Goal: Check status

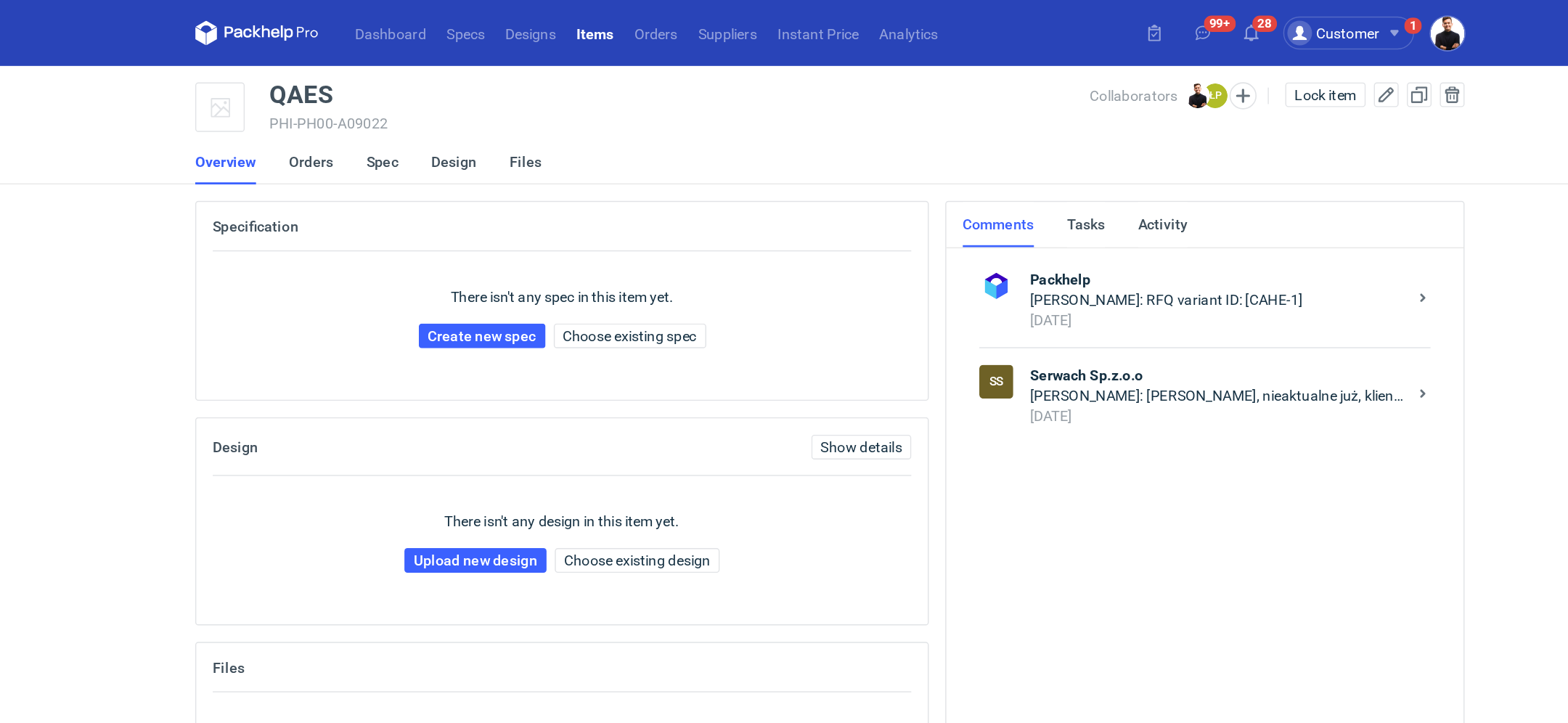
click at [1062, 260] on strong "Serwach Sp.z.o.o" at bounding box center [1057, 264] width 265 height 14
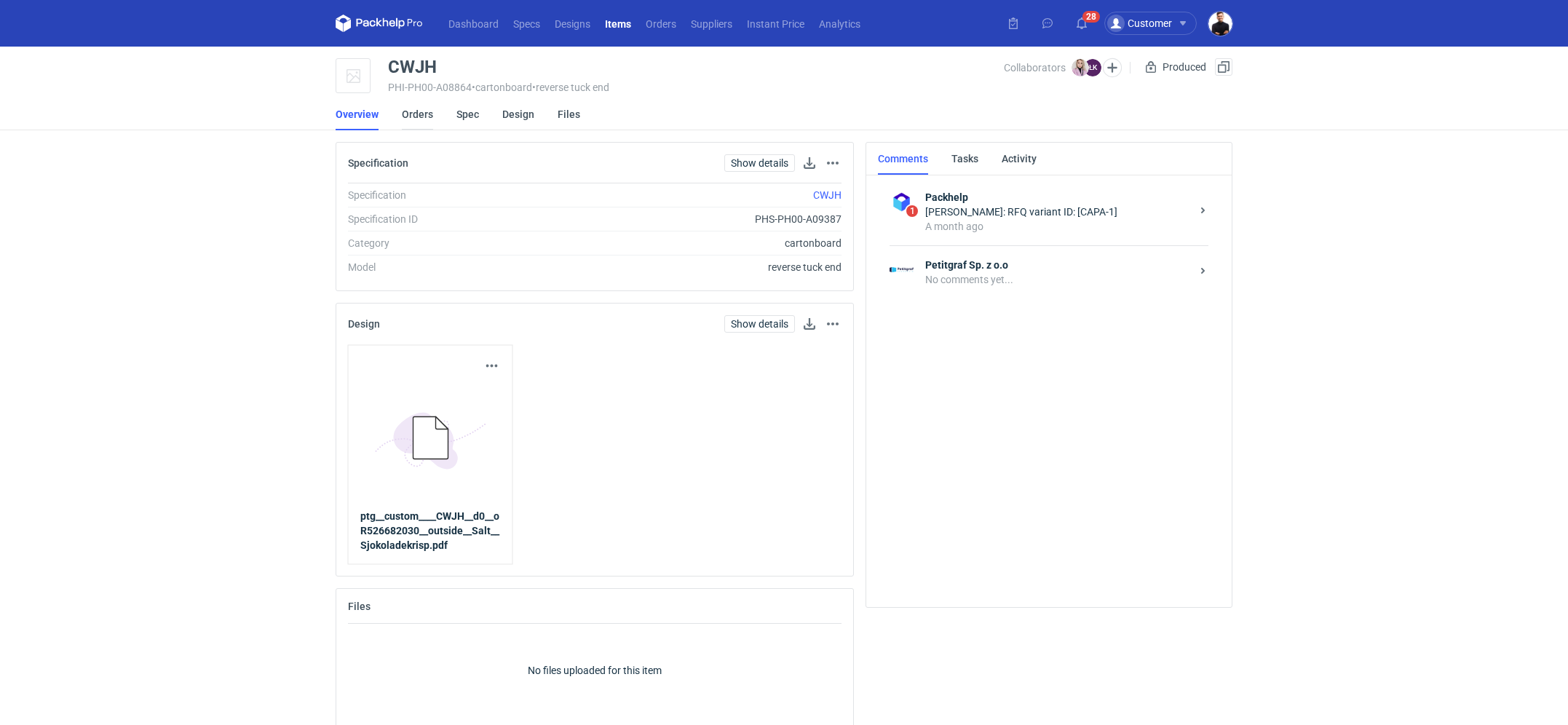
click at [420, 100] on link "Orders" at bounding box center [417, 114] width 31 height 32
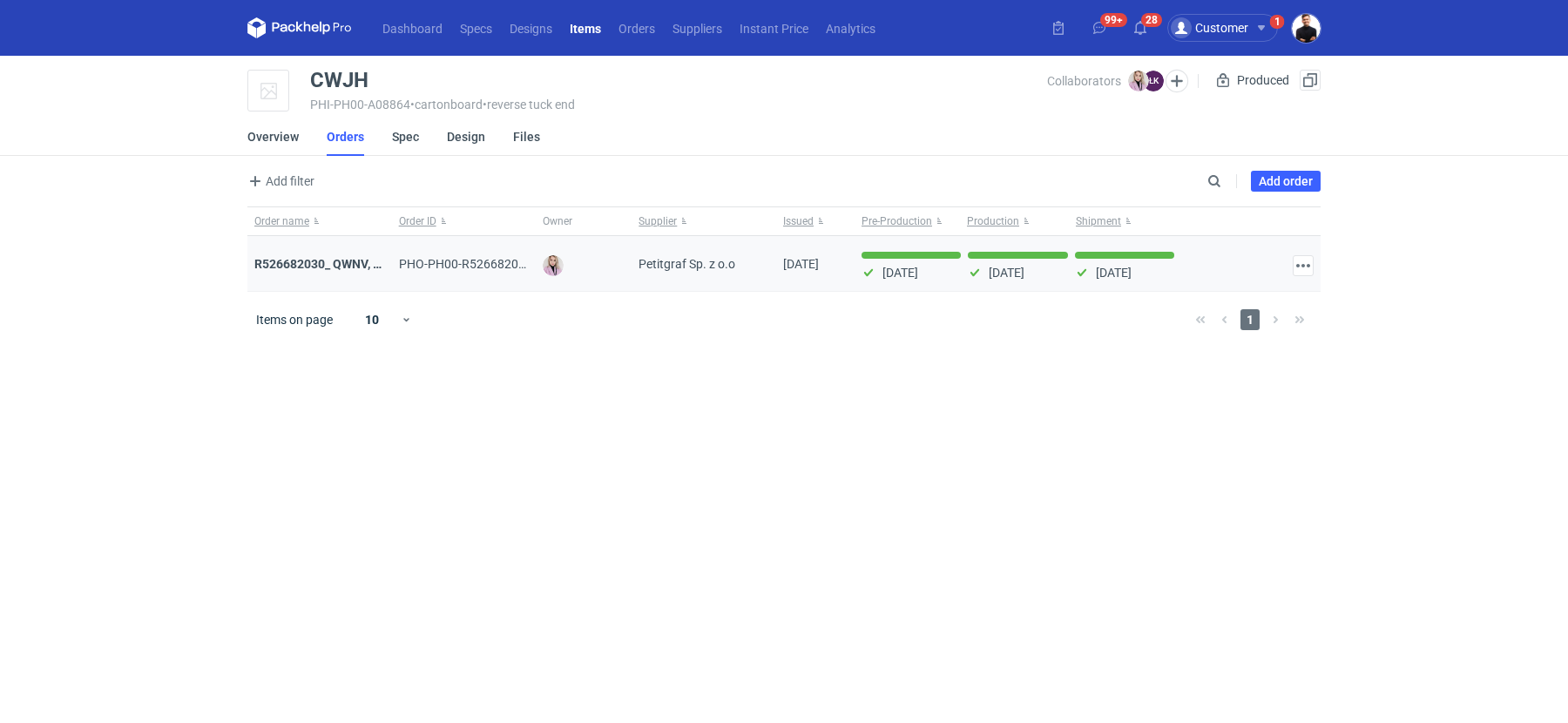
click at [333, 272] on div "R526682030_ QWNV, XFWR, YNDN, XXTG, GBZB, CWJH" at bounding box center [320, 264] width 144 height 56
click at [333, 266] on strong "R526682030_ QWNV, XFWR, YNDN, XXTG, GBZB, CWJH" at bounding box center [406, 264] width 304 height 14
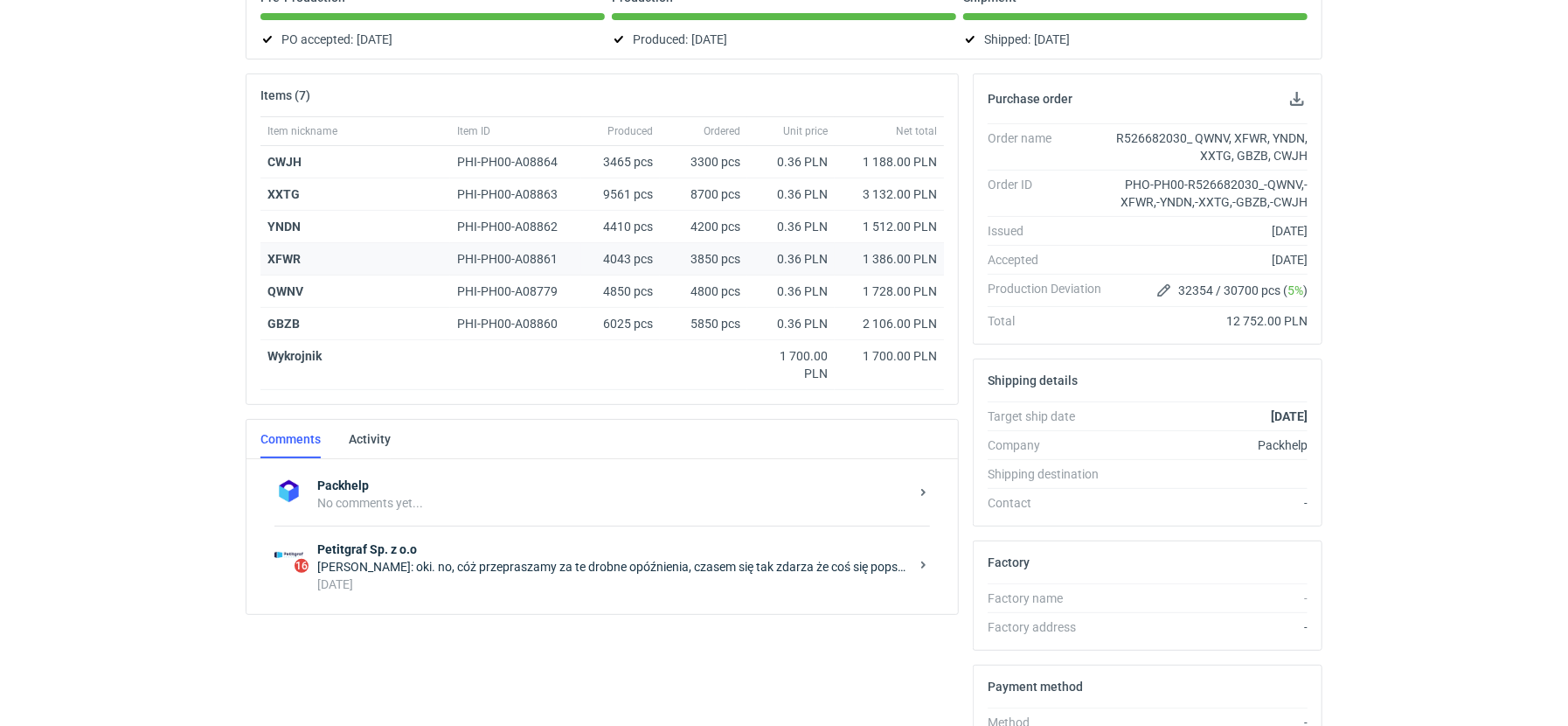
scroll to position [427, 0]
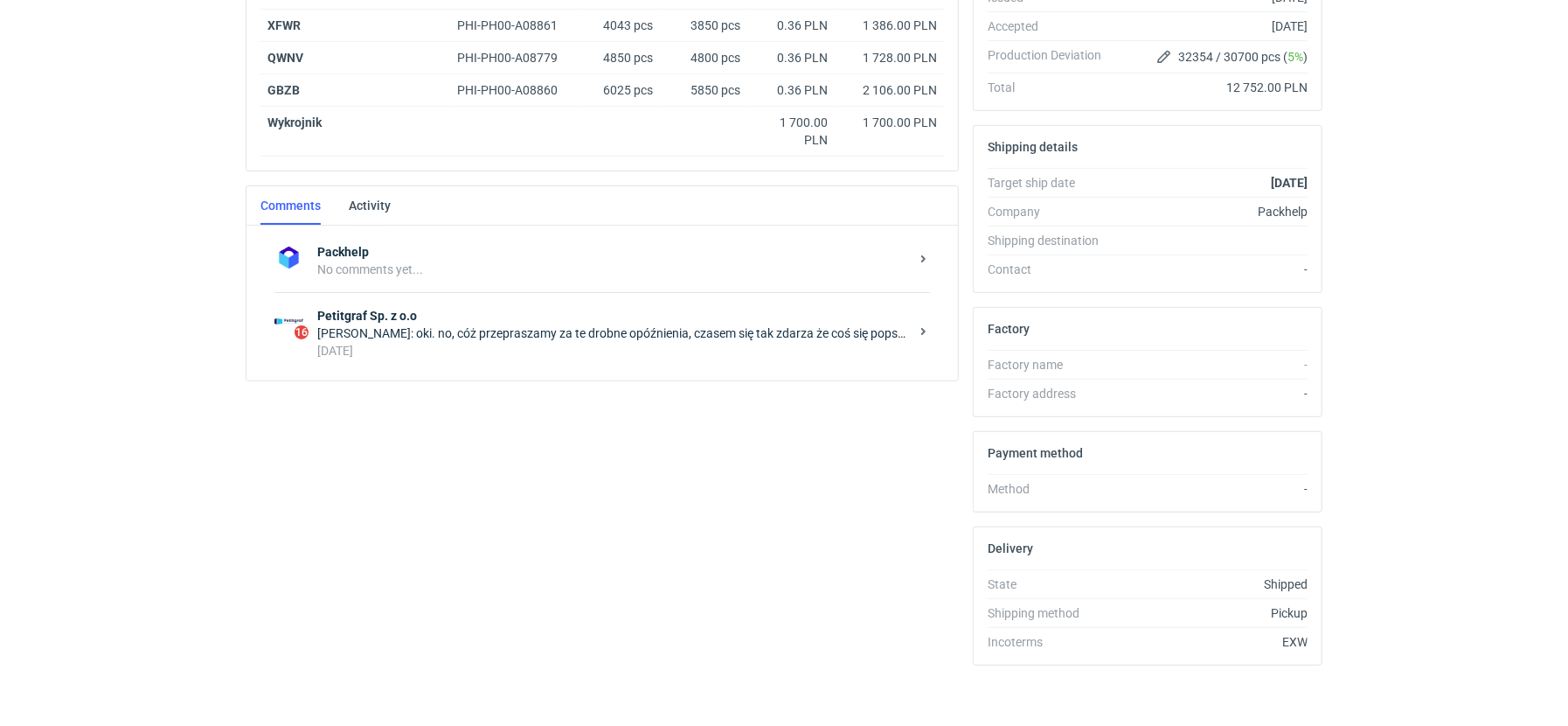
click at [470, 331] on div "[PERSON_NAME]: oki. no, cóż przepraszamy za te drobne opóźnienia, czasem się ta…" at bounding box center [613, 333] width 592 height 17
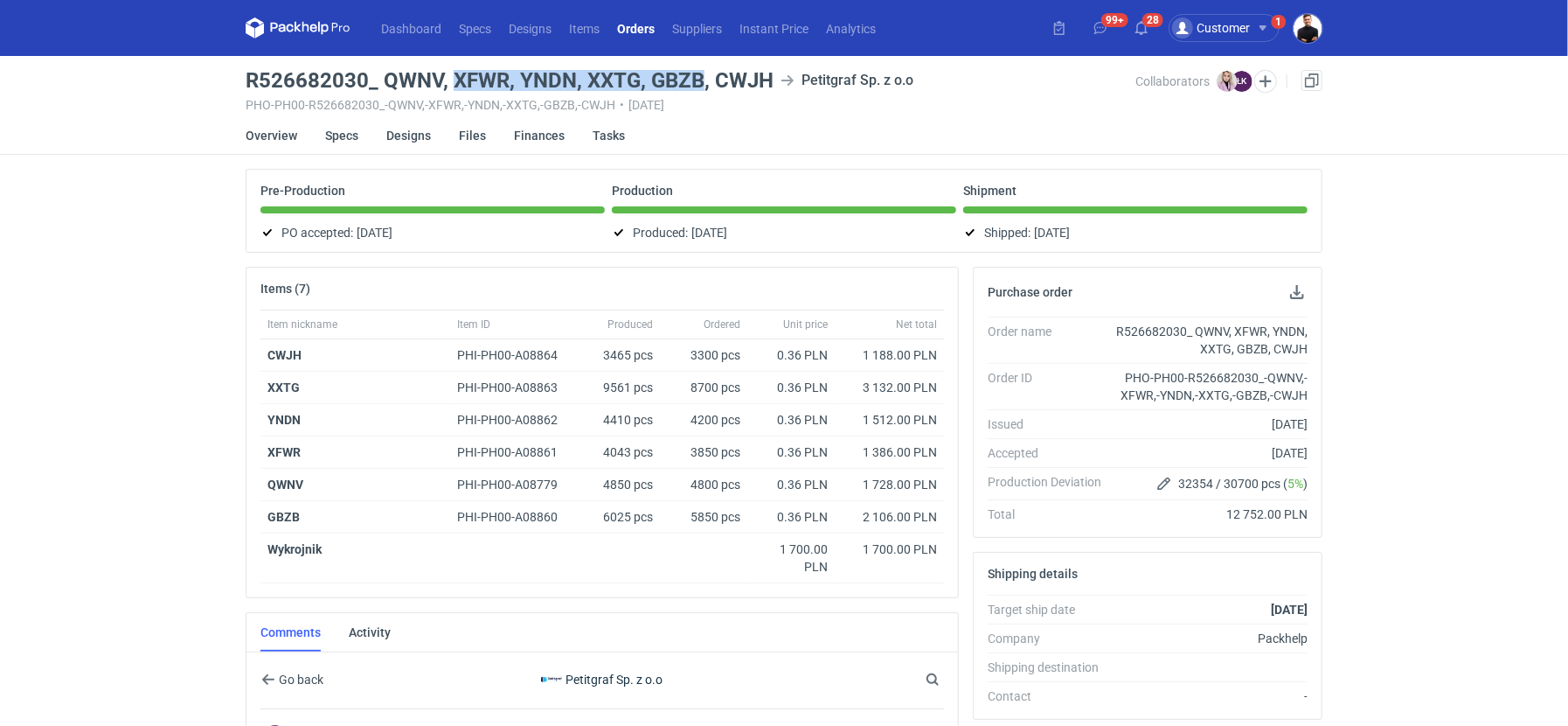
drag, startPoint x: 452, startPoint y: 79, endPoint x: 696, endPoint y: 78, distance: 244.0
click at [696, 78] on h3 "R526682030_ QWNV, XFWR, YNDN, XXTG, GBZB, CWJH" at bounding box center [510, 80] width 528 height 21
copy h3 "XFWR, YNDN, XXTG, GBZB"
click at [413, 42] on nav "Dashboard Specs Designs Items Orders Suppliers Instant Price Analytics" at bounding box center [565, 28] width 639 height 56
click at [641, 33] on link "Orders" at bounding box center [636, 28] width 55 height 21
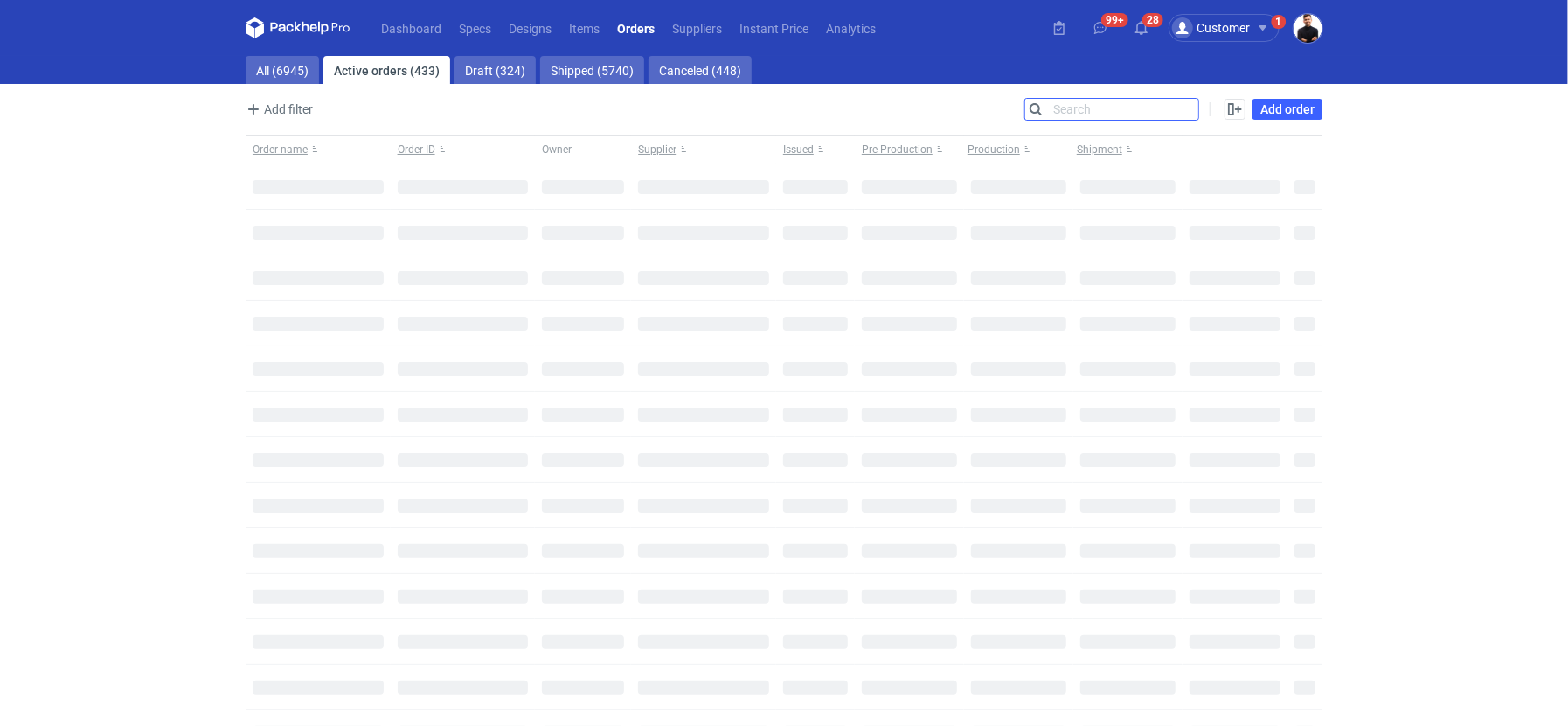
click at [1190, 111] on input "Search" at bounding box center [1112, 110] width 173 height 21
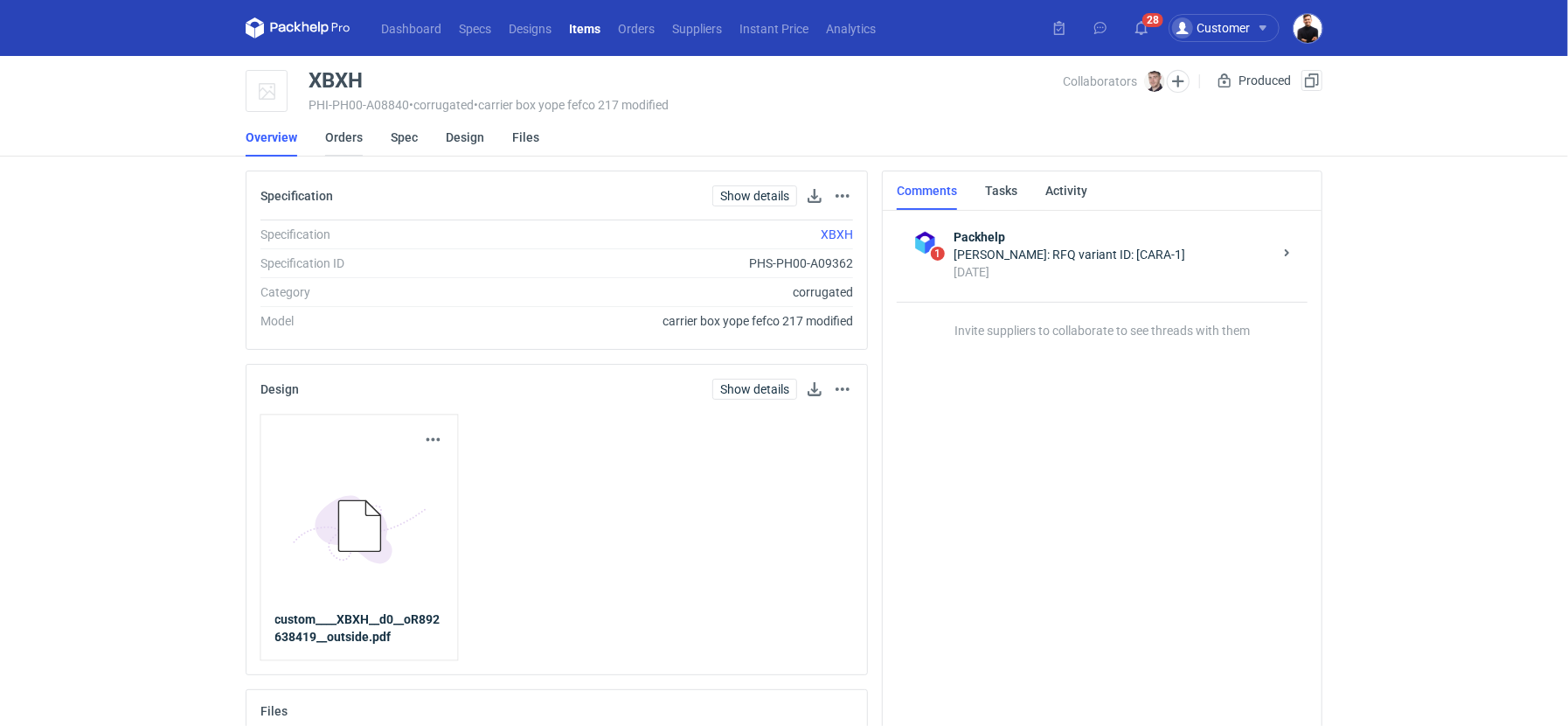
click at [355, 143] on link "Orders" at bounding box center [343, 137] width 37 height 38
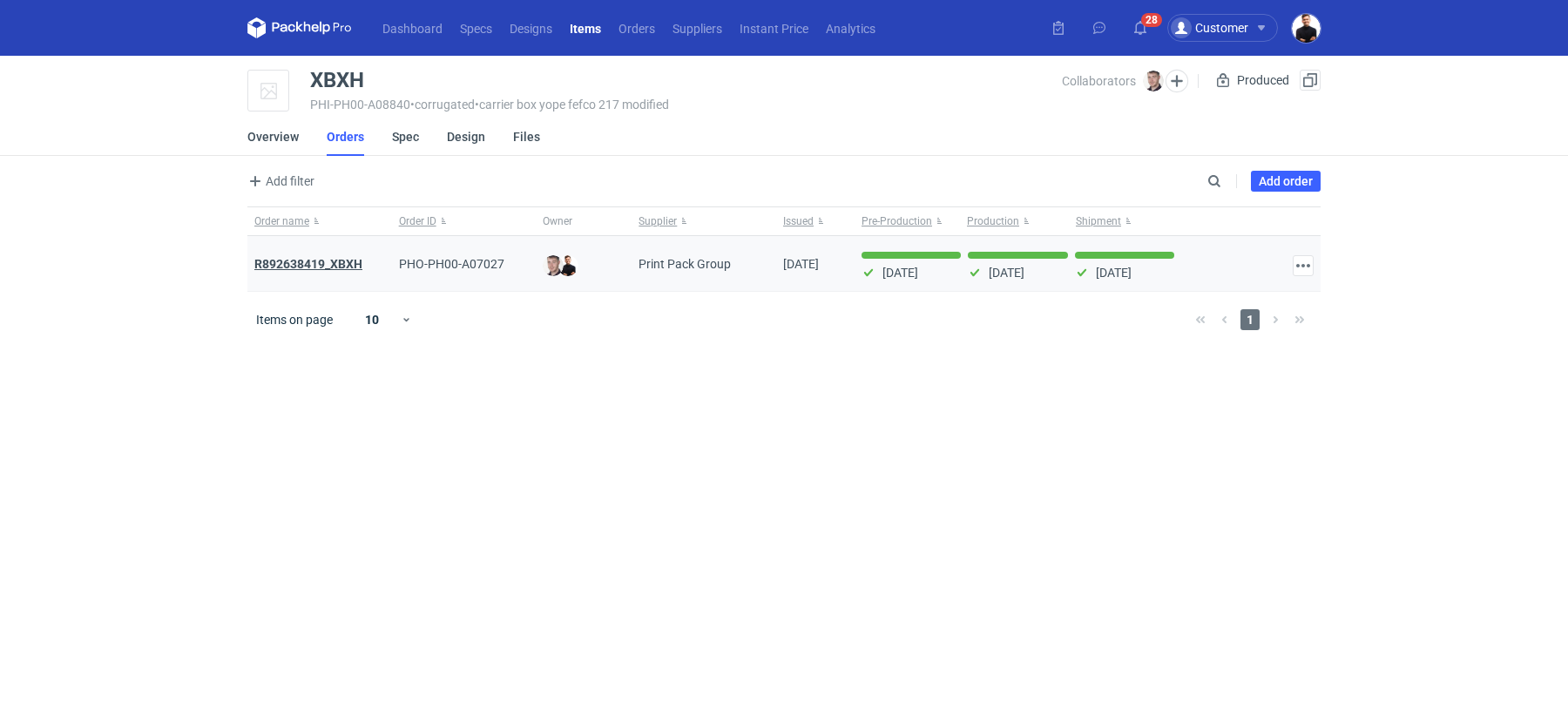
click at [319, 266] on strong "R892638419_XBXH" at bounding box center [308, 264] width 108 height 14
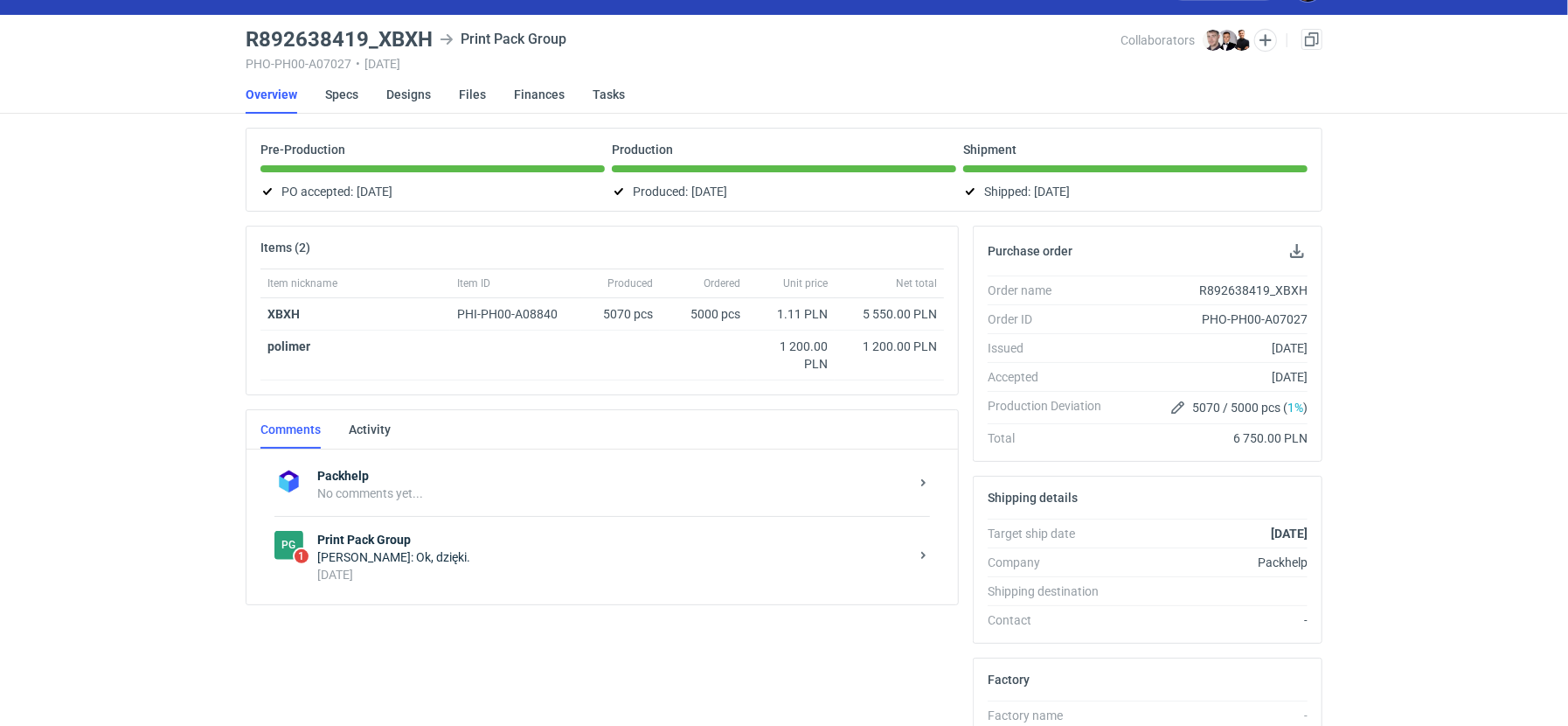
click at [492, 531] on strong "Print Pack Group" at bounding box center [613, 539] width 592 height 17
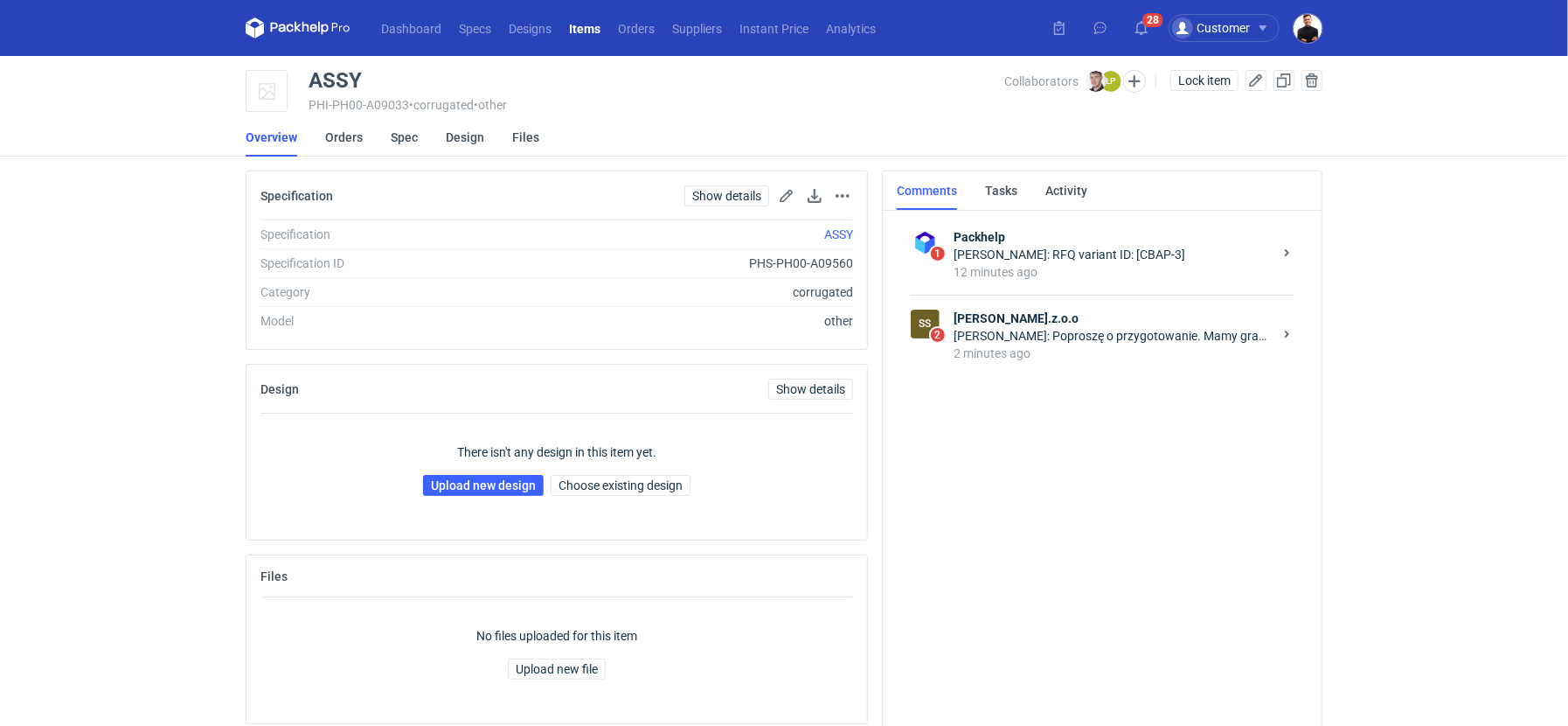
click at [1132, 335] on div "Łukasz Postawa: Poproszę o przygotowanie. Mamy grafika na urlopie." at bounding box center [1113, 335] width 319 height 17
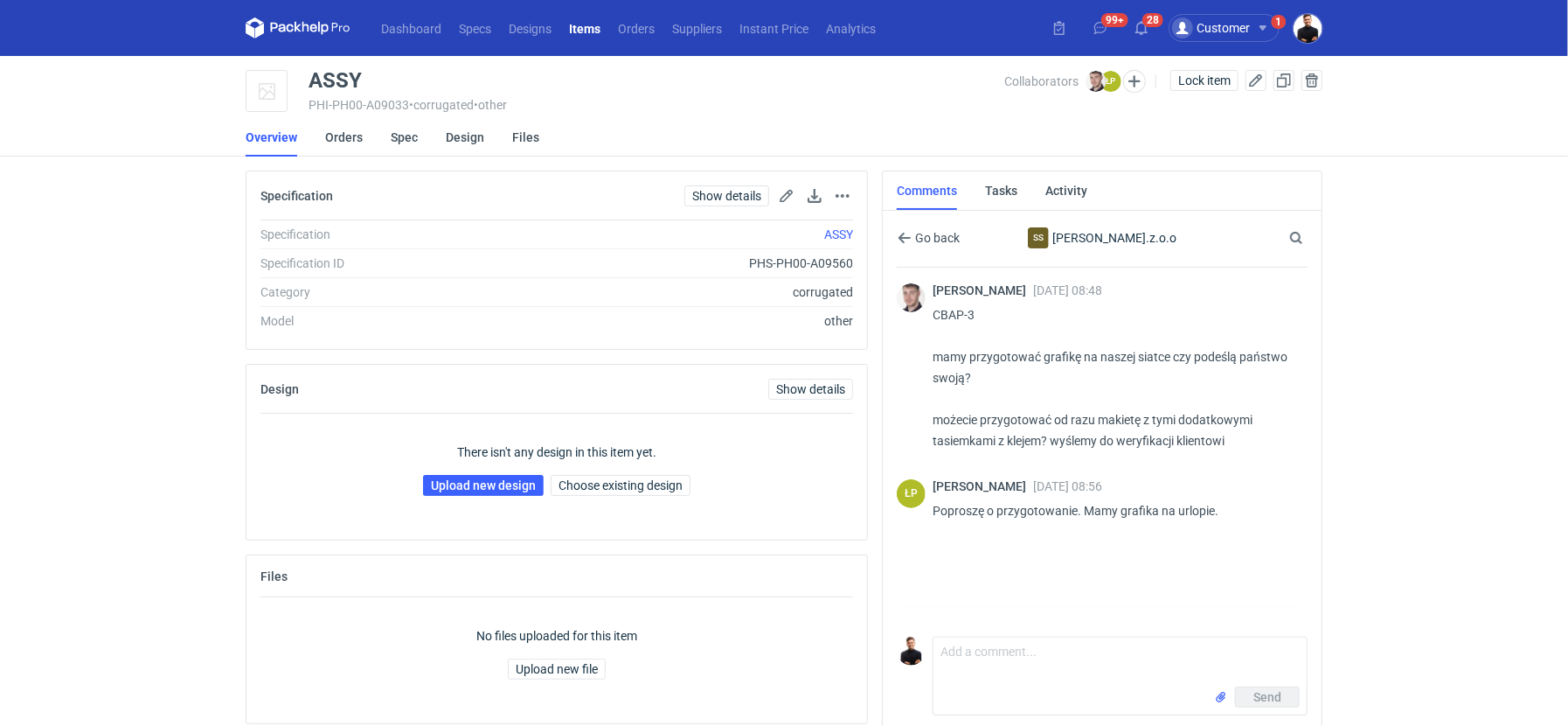
scroll to position [3, 0]
